Goal: Task Accomplishment & Management: Manage account settings

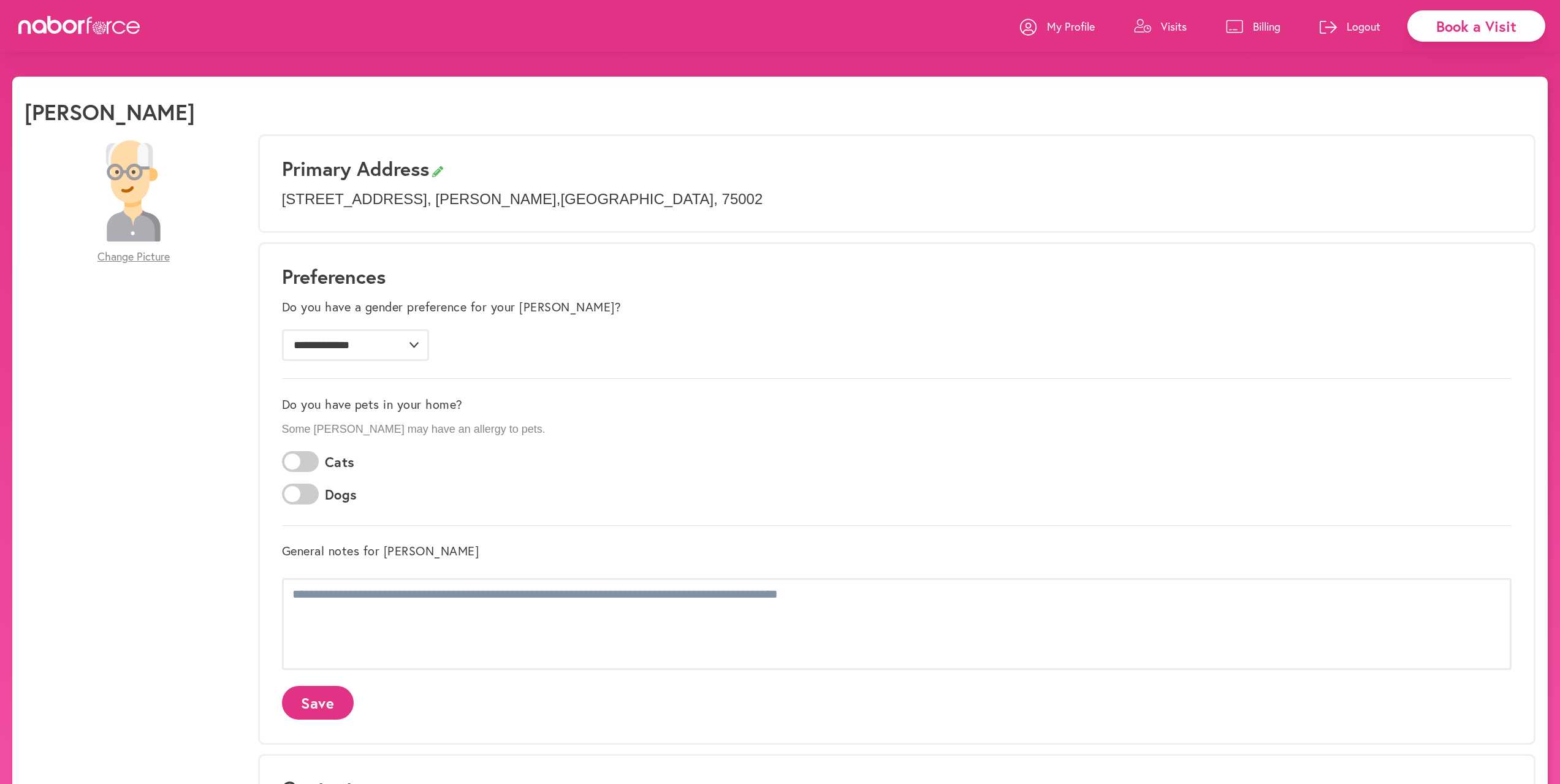
click at [1276, 23] on p "Billing" at bounding box center [1266, 26] width 28 height 15
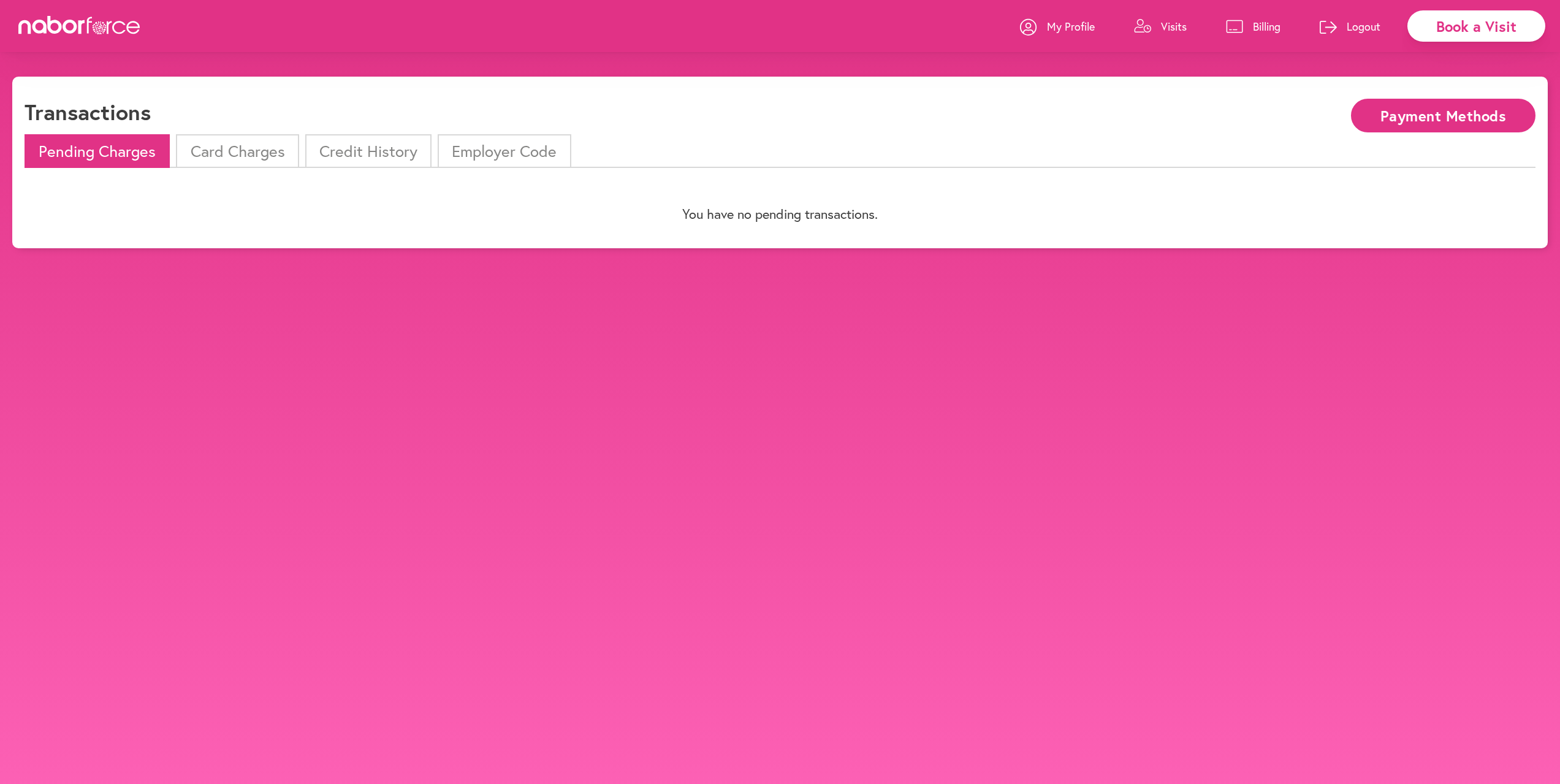
click at [262, 158] on li "Card Charges" at bounding box center [237, 151] width 122 height 34
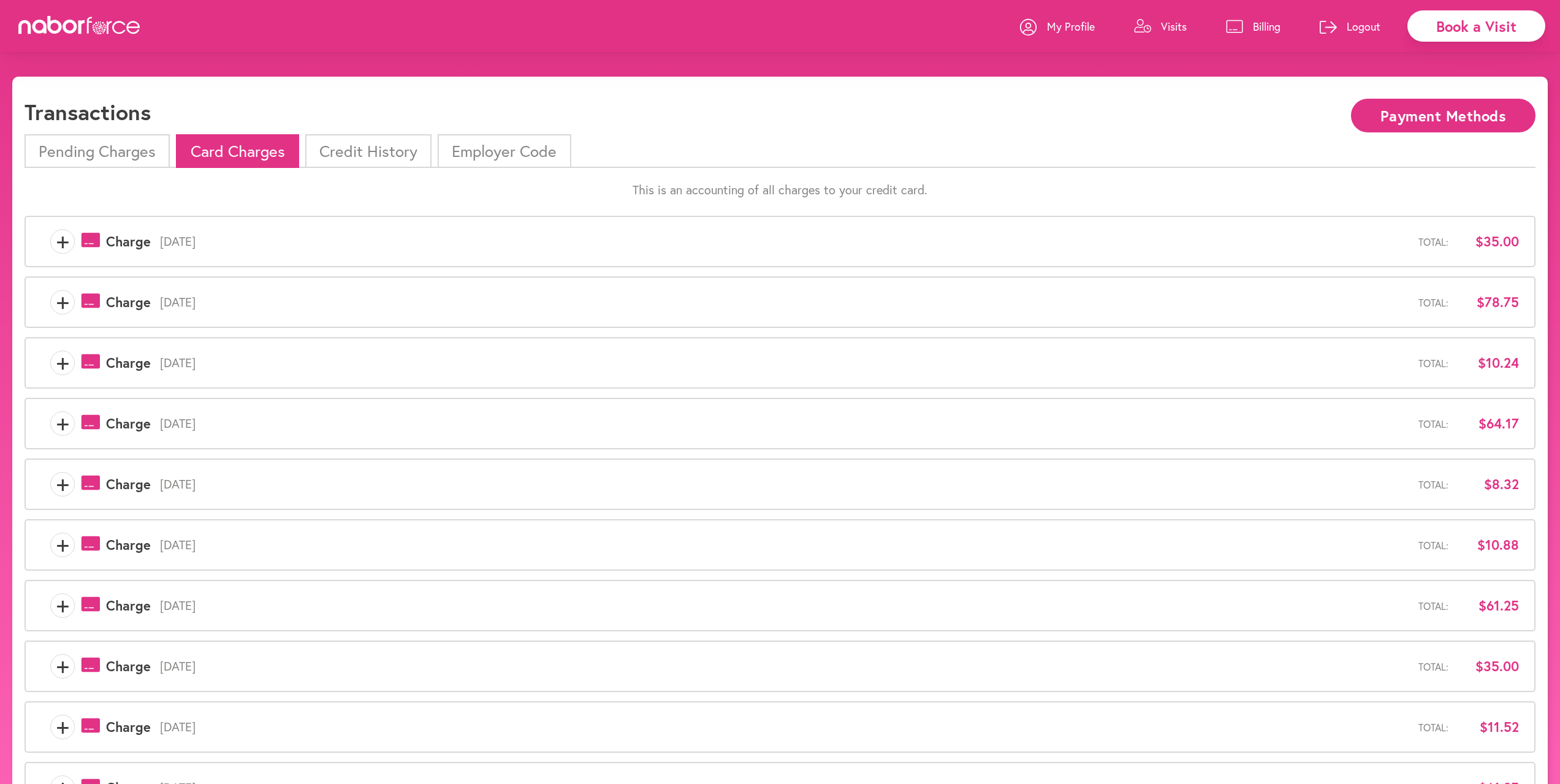
click at [220, 245] on span "[DATE]" at bounding box center [784, 241] width 1267 height 15
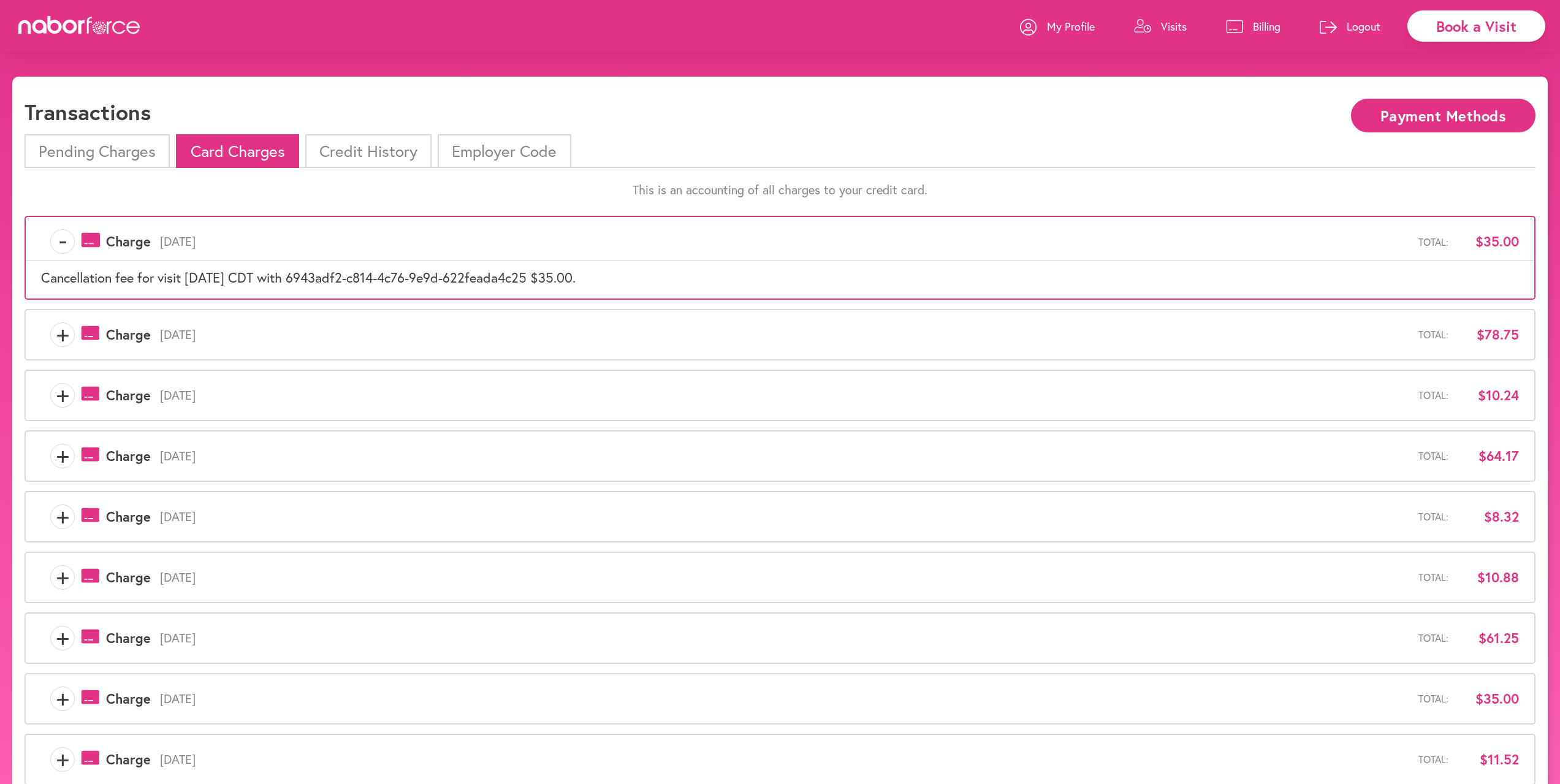
click at [112, 152] on li "Pending Charges" at bounding box center [97, 151] width 145 height 34
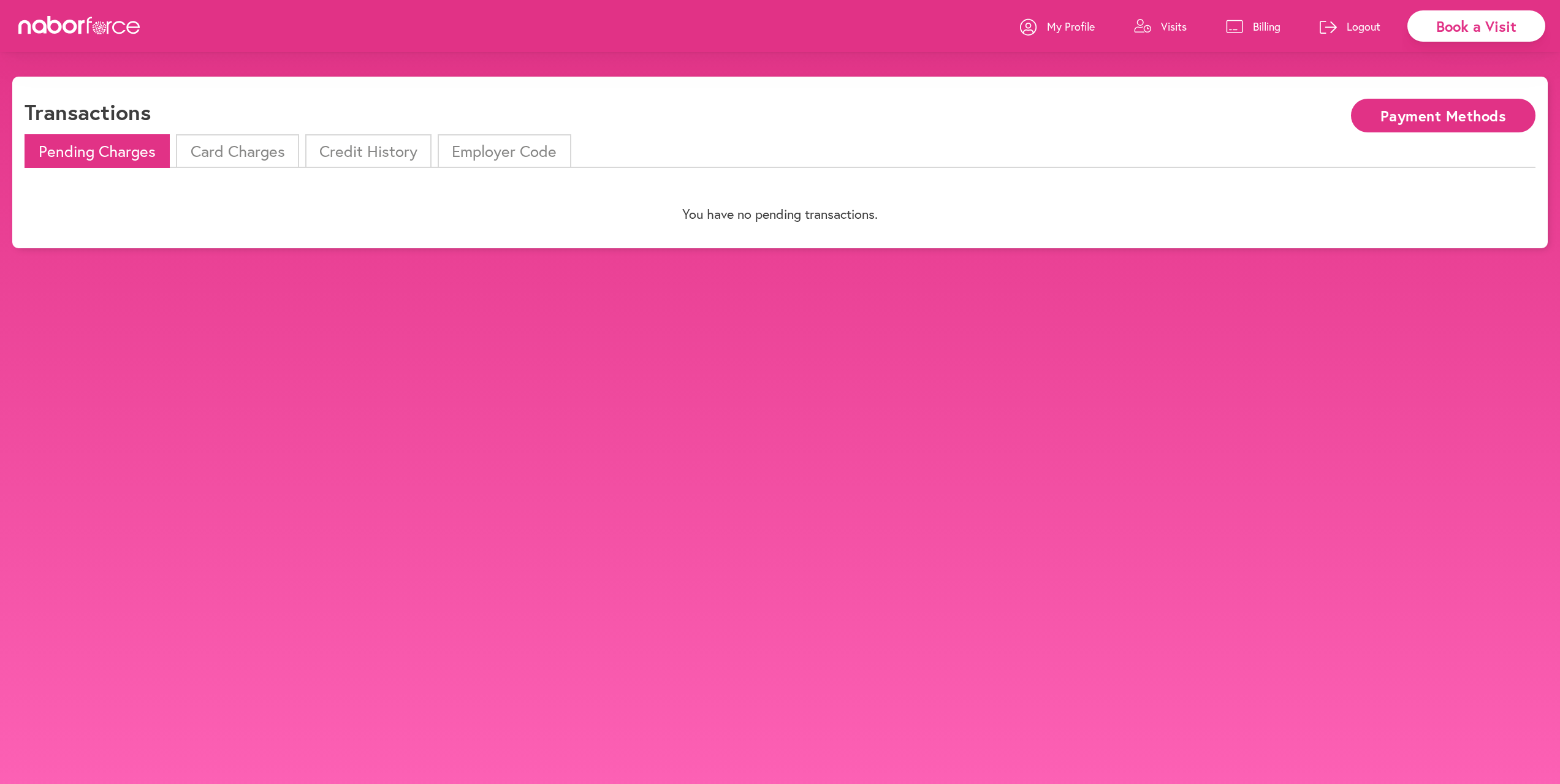
click at [364, 150] on li "Credit History" at bounding box center [368, 151] width 126 height 34
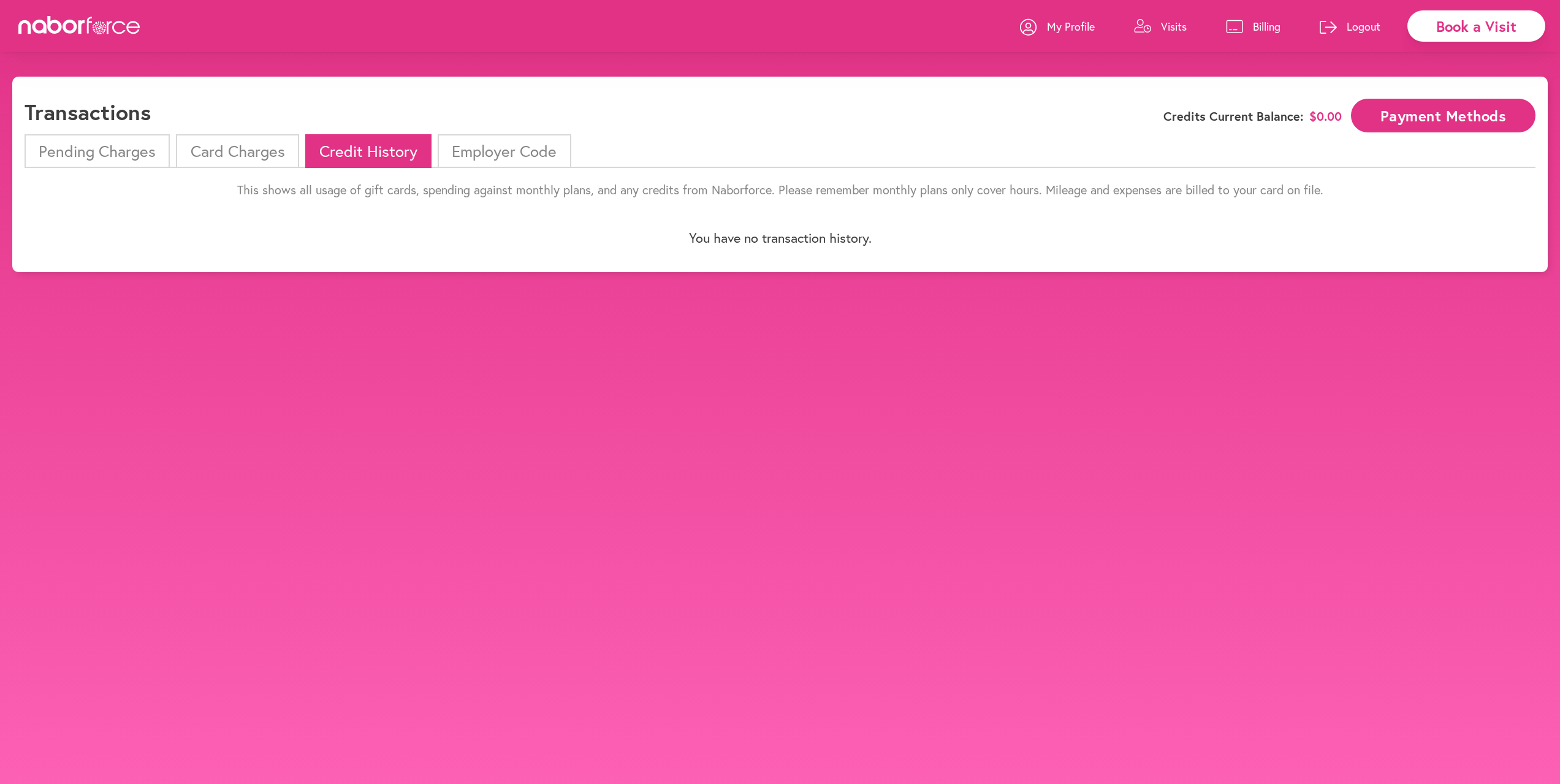
click at [238, 151] on li "Card Charges" at bounding box center [237, 151] width 122 height 34
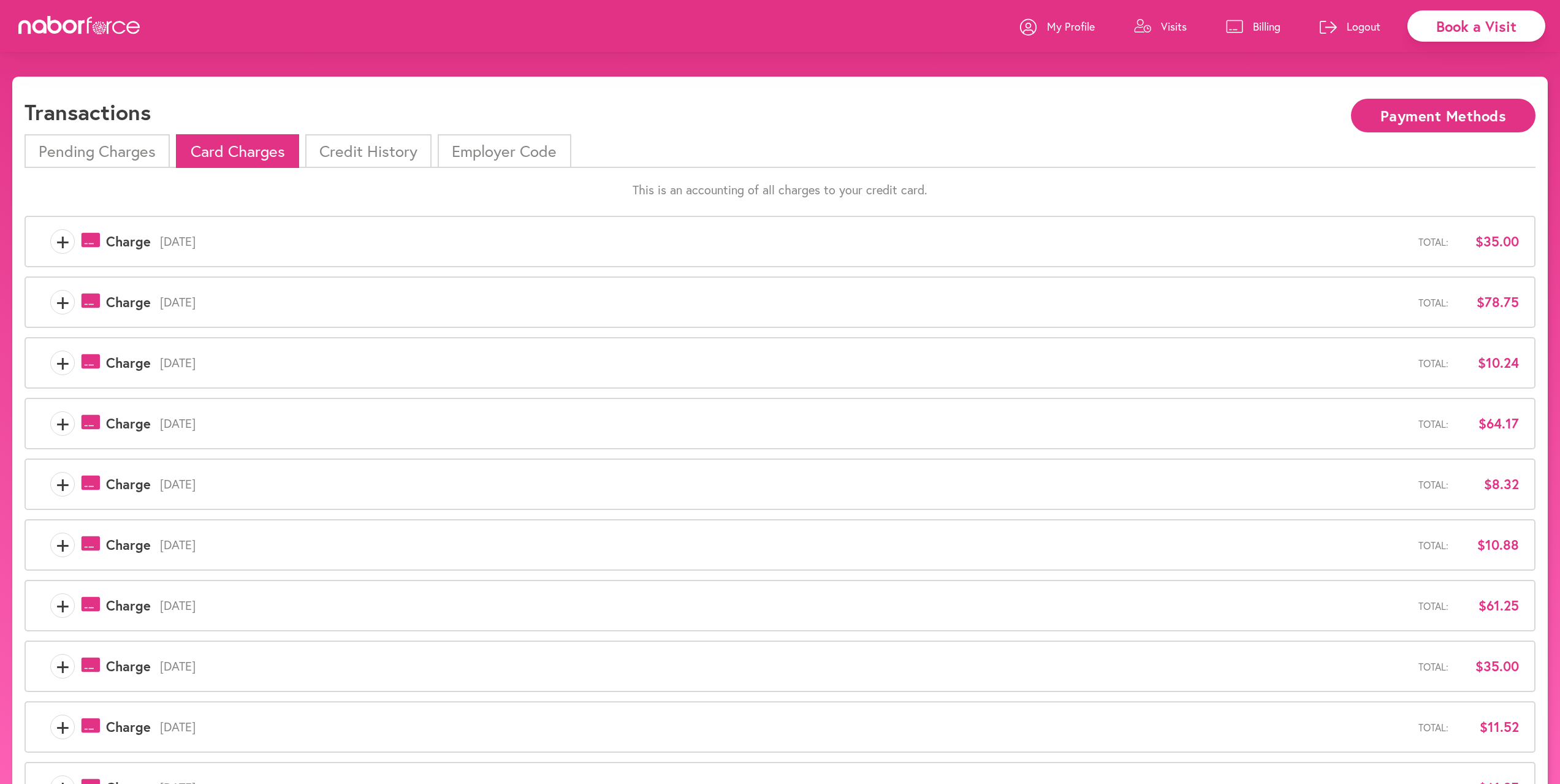
click at [1075, 24] on p "My Profile" at bounding box center [1071, 26] width 48 height 15
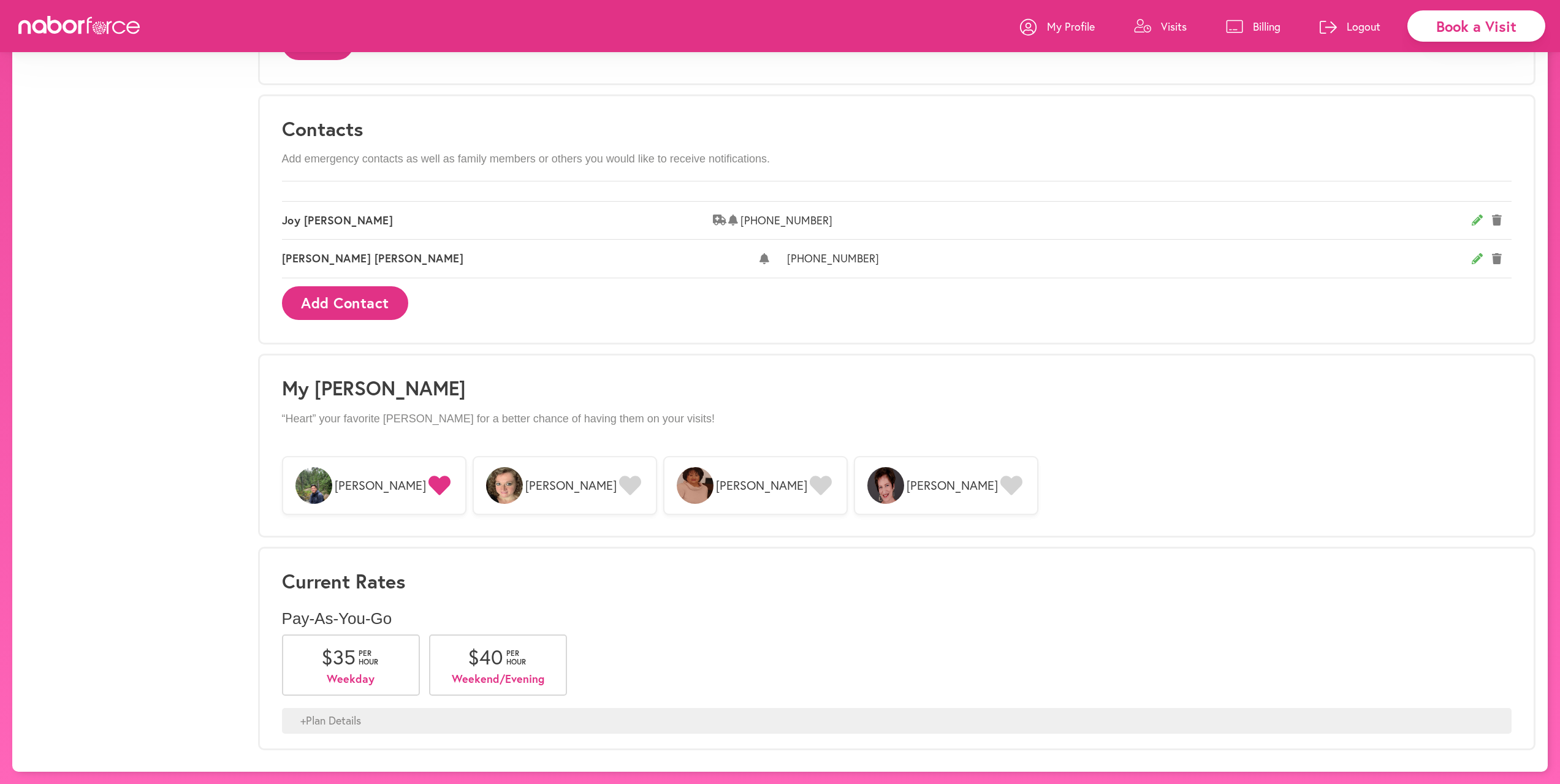
scroll to position [414, 0]
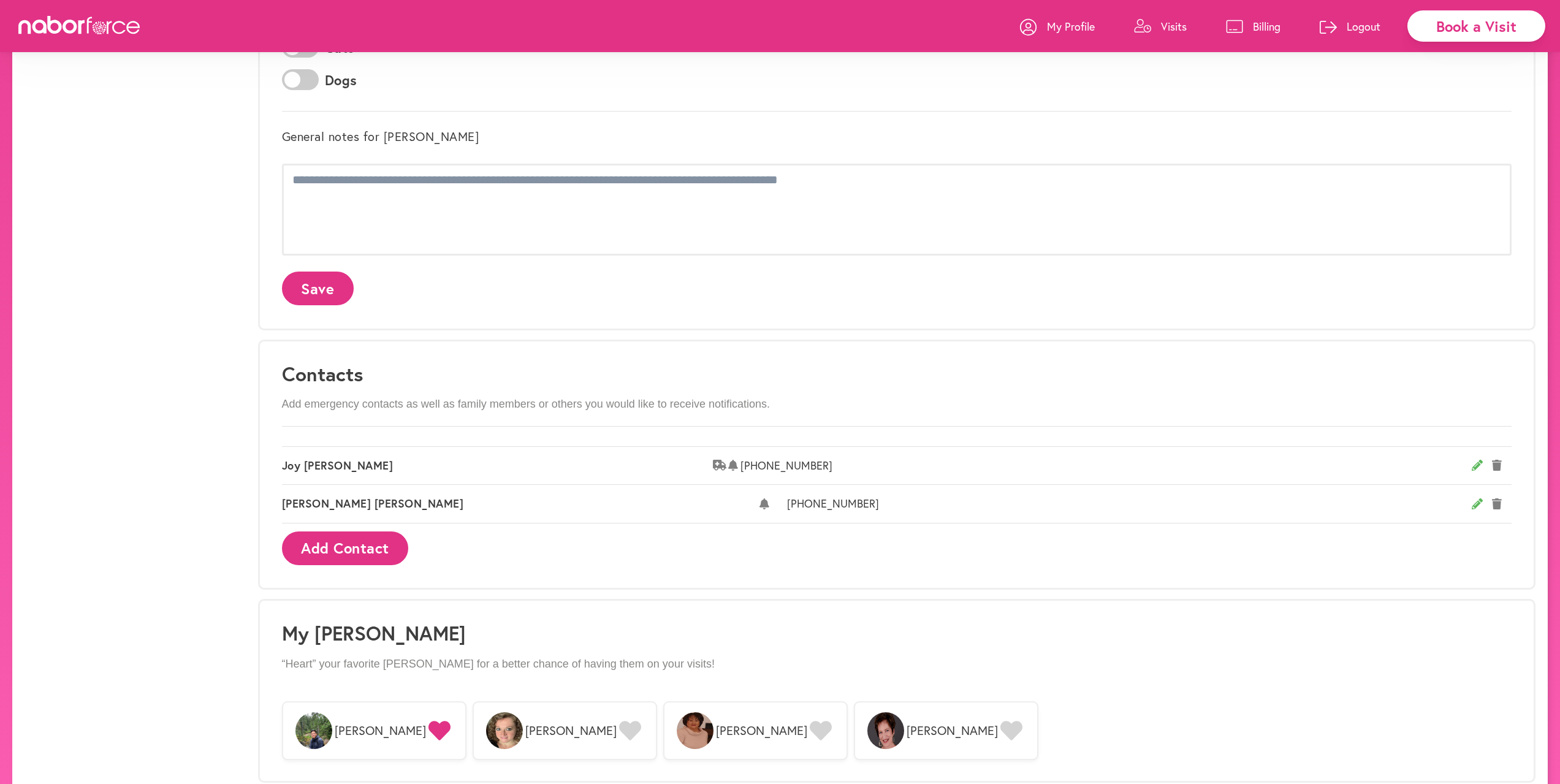
click at [1254, 30] on p "Billing" at bounding box center [1266, 26] width 28 height 15
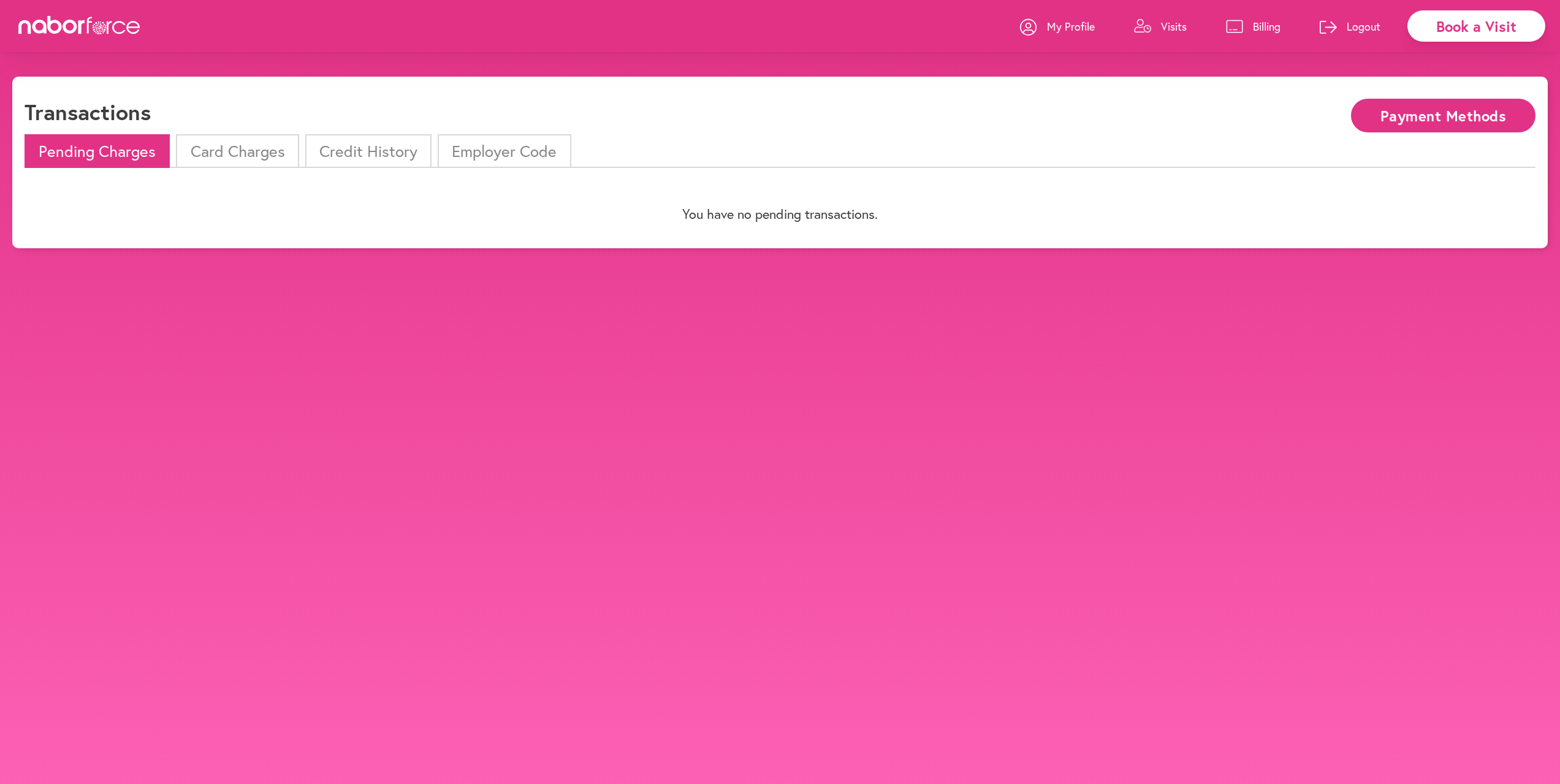
click at [235, 152] on li "Card Charges" at bounding box center [237, 151] width 122 height 34
